Goal: Find specific page/section: Find specific page/section

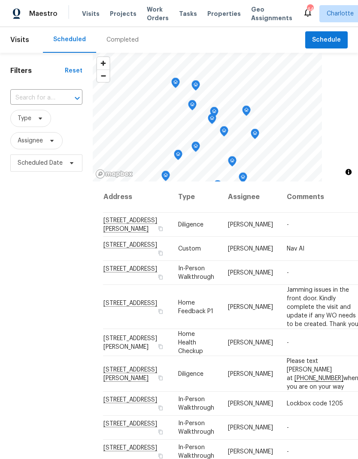
click at [152, 21] on span "Work Orders" at bounding box center [158, 13] width 22 height 17
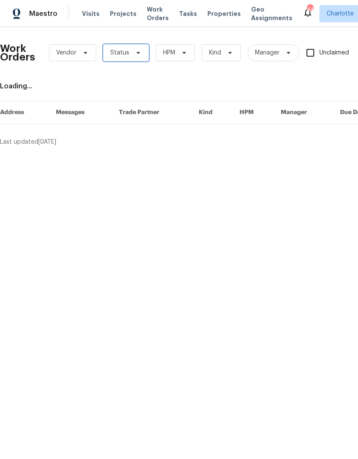
click at [137, 58] on span "Status" at bounding box center [126, 52] width 46 height 17
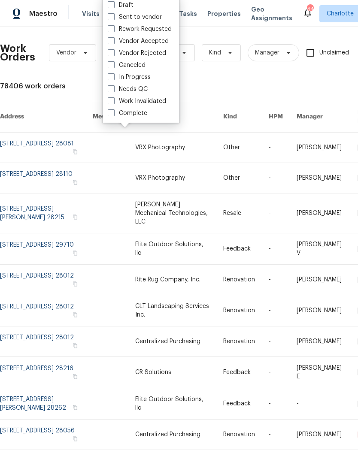
click at [143, 92] on label "Needs QC" at bounding box center [128, 89] width 40 height 9
click at [113, 90] on input "Needs QC" at bounding box center [111, 88] width 6 height 6
checkbox input "true"
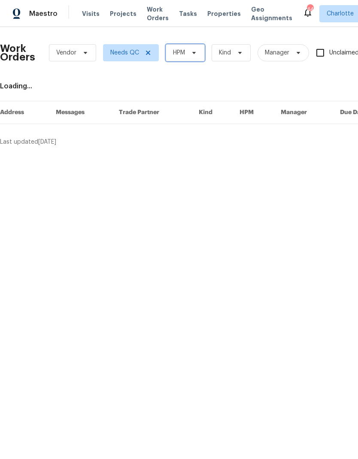
click at [189, 57] on span "HPM" at bounding box center [185, 52] width 39 height 17
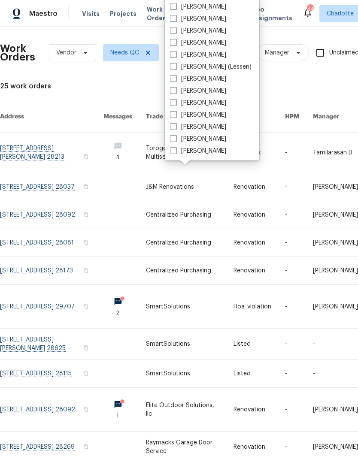
scroll to position [106, 0]
click at [211, 153] on label "[PERSON_NAME]" at bounding box center [198, 151] width 56 height 9
click at [175, 152] on input "[PERSON_NAME]" at bounding box center [173, 150] width 6 height 6
checkbox input "true"
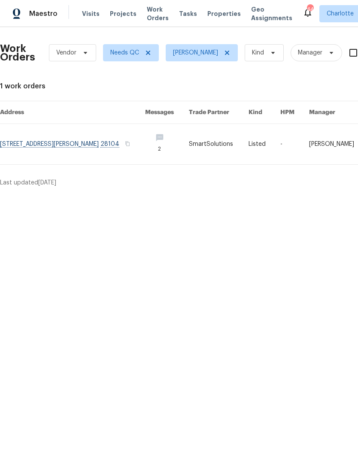
click at [32, 18] on span "Maestro" at bounding box center [43, 13] width 28 height 9
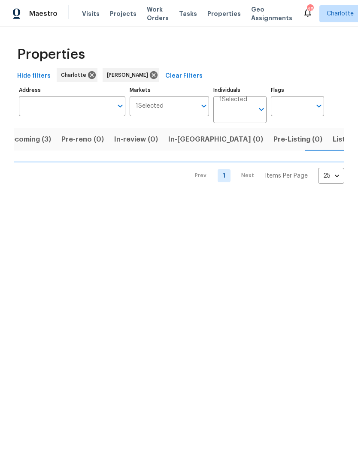
scroll to position [0, 17]
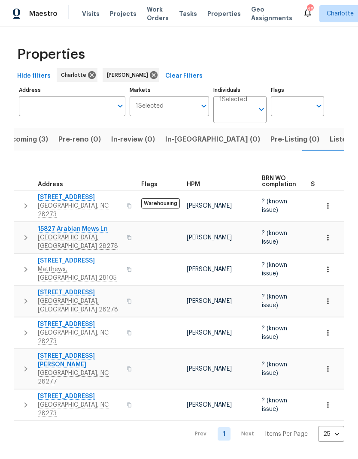
click at [24, 135] on span "Upcoming (3)" at bounding box center [25, 139] width 46 height 12
